Goal: Task Accomplishment & Management: Use online tool/utility

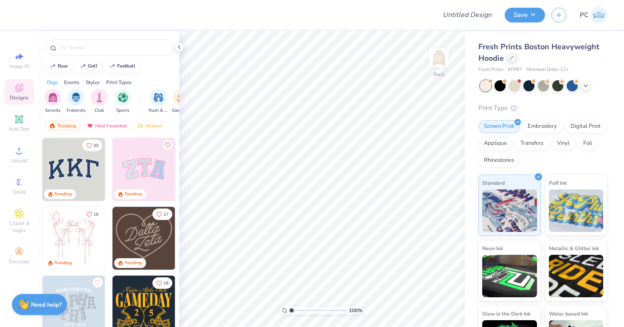
click at [512, 57] on icon at bounding box center [511, 58] width 4 height 4
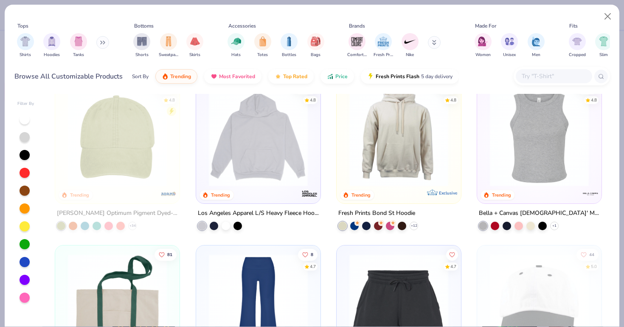
scroll to position [1377, 0]
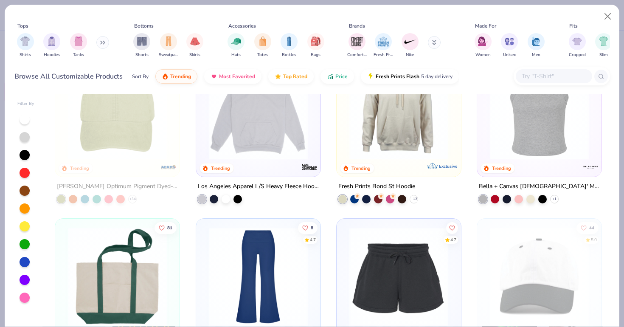
click at [570, 117] on img at bounding box center [538, 110] width 107 height 99
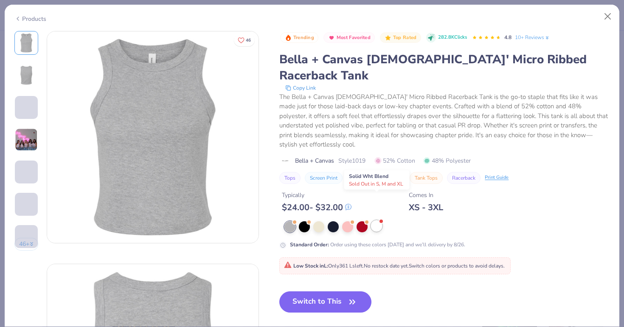
click at [377, 220] on div at bounding box center [376, 225] width 11 height 11
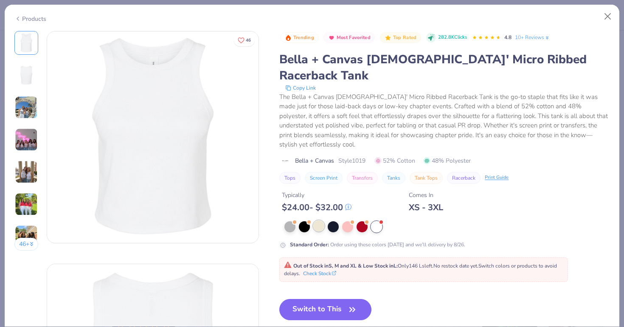
click at [322, 220] on div at bounding box center [318, 225] width 11 height 11
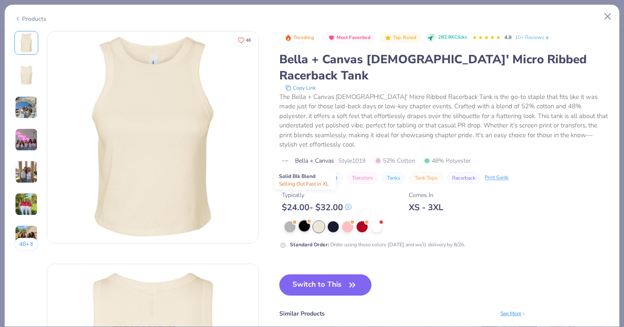
click at [301, 220] on div at bounding box center [304, 225] width 11 height 11
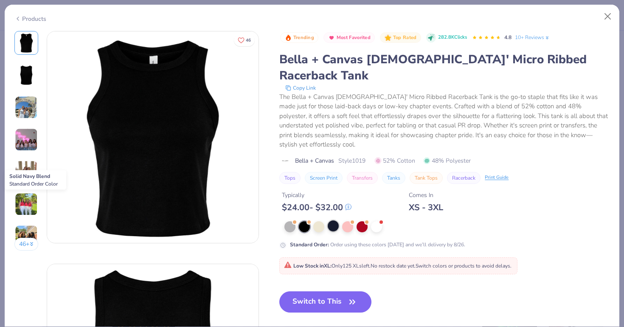
click at [338, 220] on div at bounding box center [333, 225] width 11 height 11
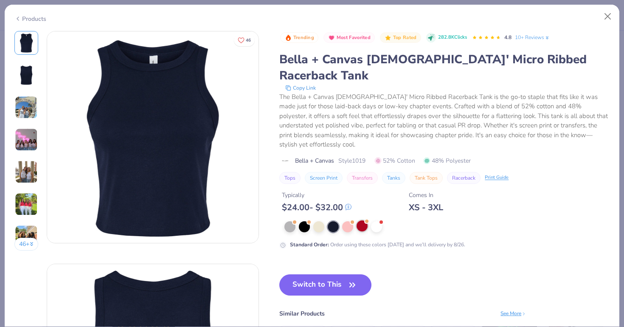
click at [364, 220] on div at bounding box center [361, 225] width 11 height 11
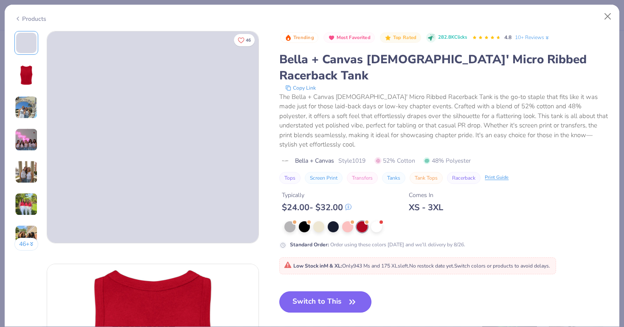
click at [310, 291] on button "Switch to This" at bounding box center [325, 301] width 92 height 21
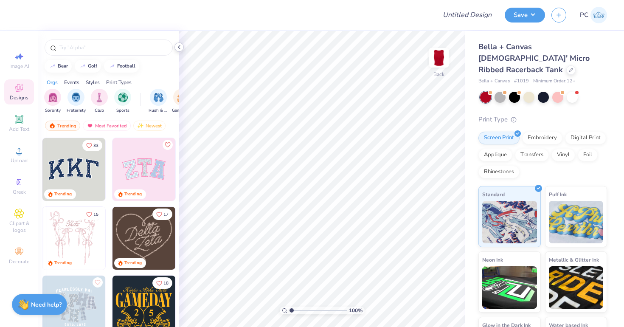
click at [179, 48] on icon at bounding box center [179, 47] width 7 height 7
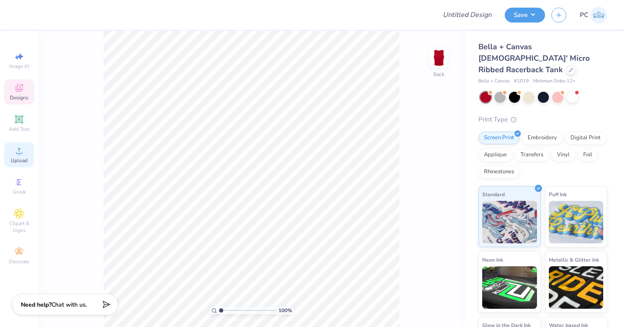
click at [19, 158] on span "Upload" at bounding box center [19, 160] width 17 height 7
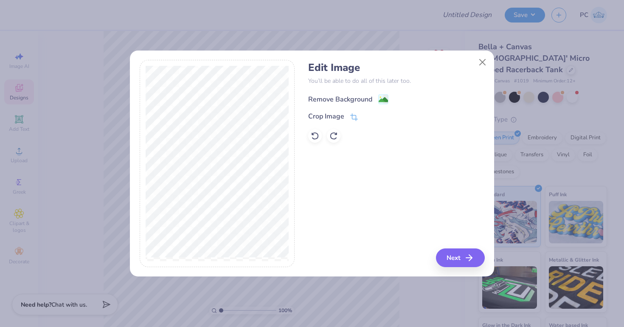
click at [381, 100] on image at bounding box center [382, 99] width 9 height 9
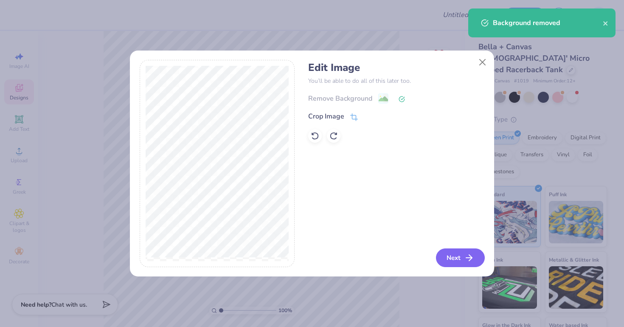
click at [473, 259] on icon "button" at bounding box center [469, 257] width 10 height 10
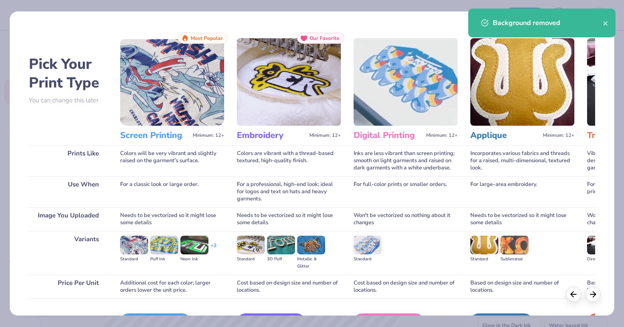
scroll to position [54, 0]
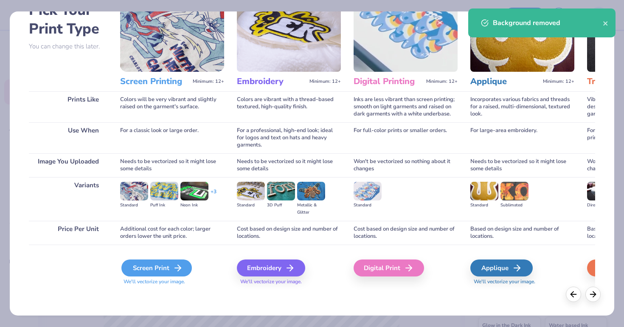
click at [135, 270] on div "Screen Print" at bounding box center [156, 267] width 70 height 17
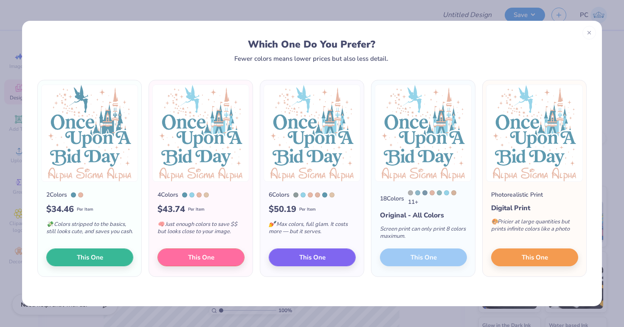
click at [549, 151] on img at bounding box center [534, 132] width 97 height 97
click at [112, 138] on img at bounding box center [89, 132] width 97 height 97
click at [68, 132] on img at bounding box center [89, 132] width 97 height 97
click at [82, 264] on button "This One" at bounding box center [89, 256] width 87 height 18
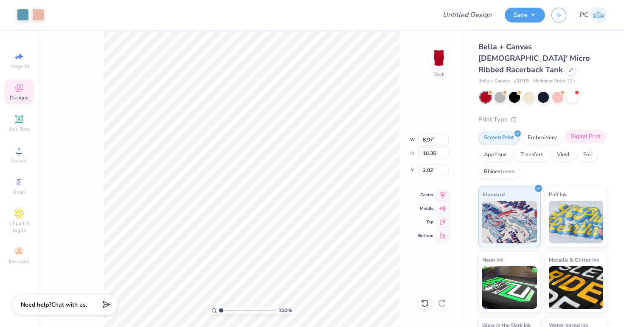
click at [582, 130] on div "Digital Print" at bounding box center [585, 136] width 41 height 13
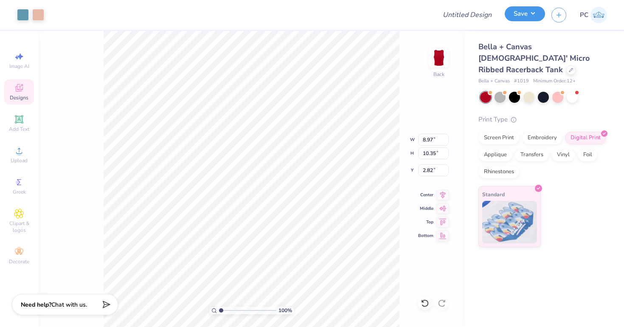
click at [521, 19] on button "Save" at bounding box center [524, 13] width 40 height 15
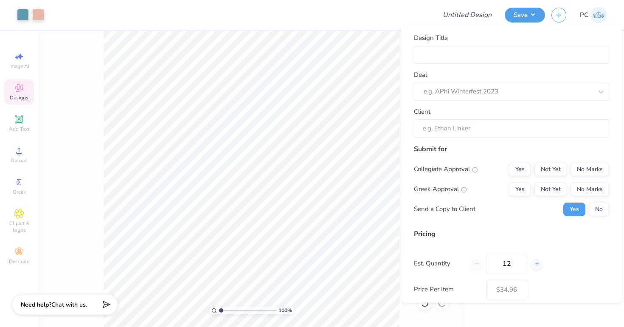
click at [482, 65] on div "Design Title Deal e.g. APhi Winterfest 2023 Client" at bounding box center [511, 85] width 195 height 104
click at [470, 55] on input "Design Title" at bounding box center [511, 54] width 195 height 18
type input "Merch"
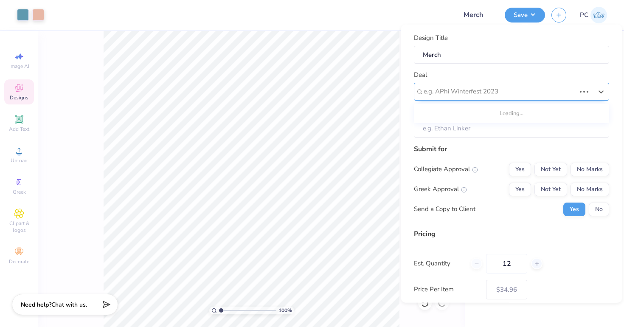
click at [437, 92] on div at bounding box center [499, 91] width 152 height 11
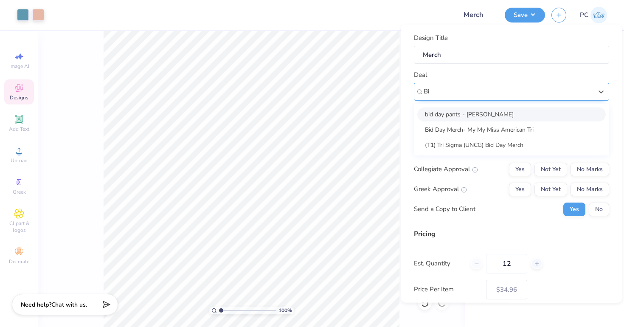
type input "B"
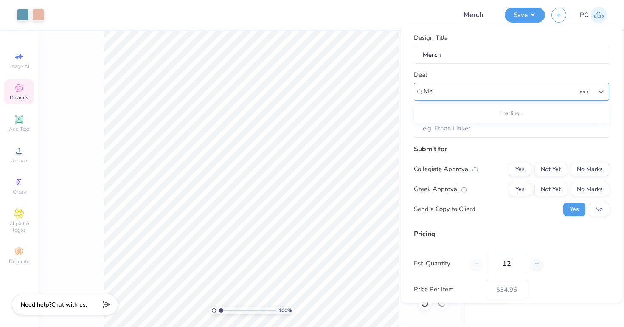
type input "M"
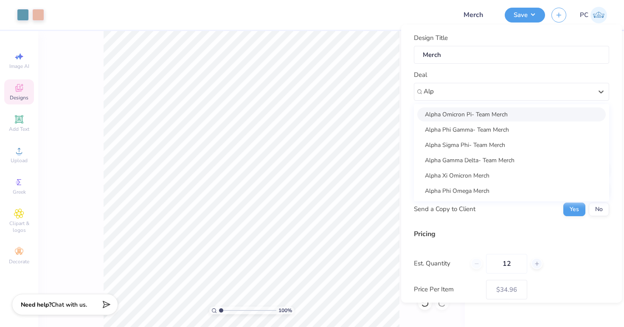
type input "Alp"
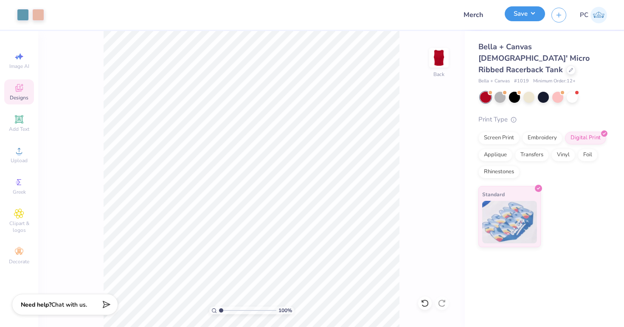
click at [521, 14] on button "Save" at bounding box center [524, 13] width 40 height 15
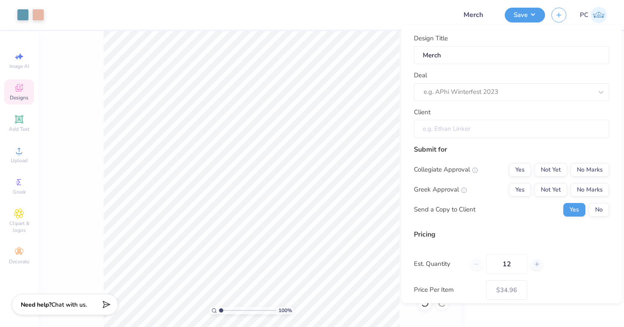
click at [475, 135] on input "Client" at bounding box center [511, 129] width 195 height 18
click at [453, 132] on input "Client" at bounding box center [511, 129] width 195 height 18
click at [429, 124] on input "Client" at bounding box center [511, 129] width 195 height 18
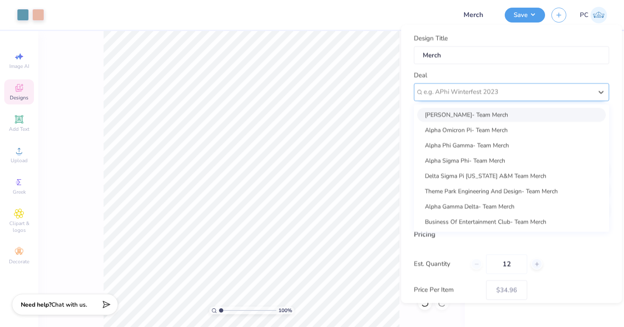
click at [453, 88] on div at bounding box center [507, 91] width 169 height 11
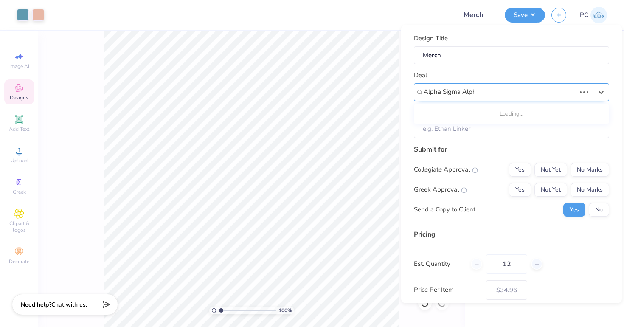
type input "Alpha Sigma Alpha"
drag, startPoint x: 490, startPoint y: 92, endPoint x: 461, endPoint y: 92, distance: 28.4
click at [461, 92] on div at bounding box center [507, 91] width 169 height 11
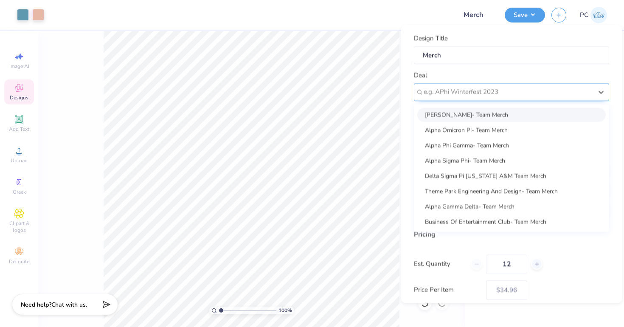
click at [448, 95] on div at bounding box center [507, 91] width 169 height 11
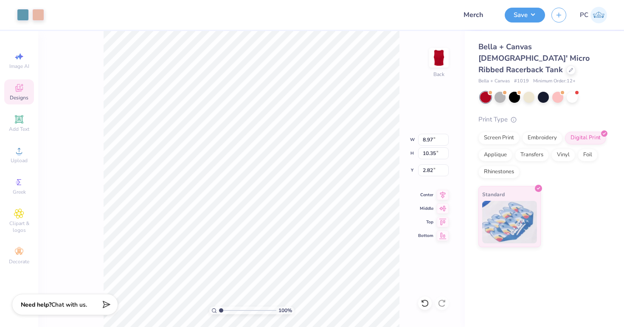
type input "1.71"
click at [19, 18] on div at bounding box center [23, 14] width 12 height 12
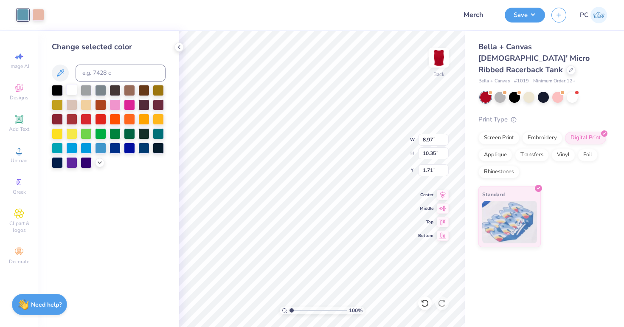
click at [76, 89] on div at bounding box center [71, 89] width 11 height 11
click at [37, 12] on div at bounding box center [38, 14] width 12 height 12
click at [101, 148] on div at bounding box center [100, 147] width 11 height 11
